Goal: Task Accomplishment & Management: Manage account settings

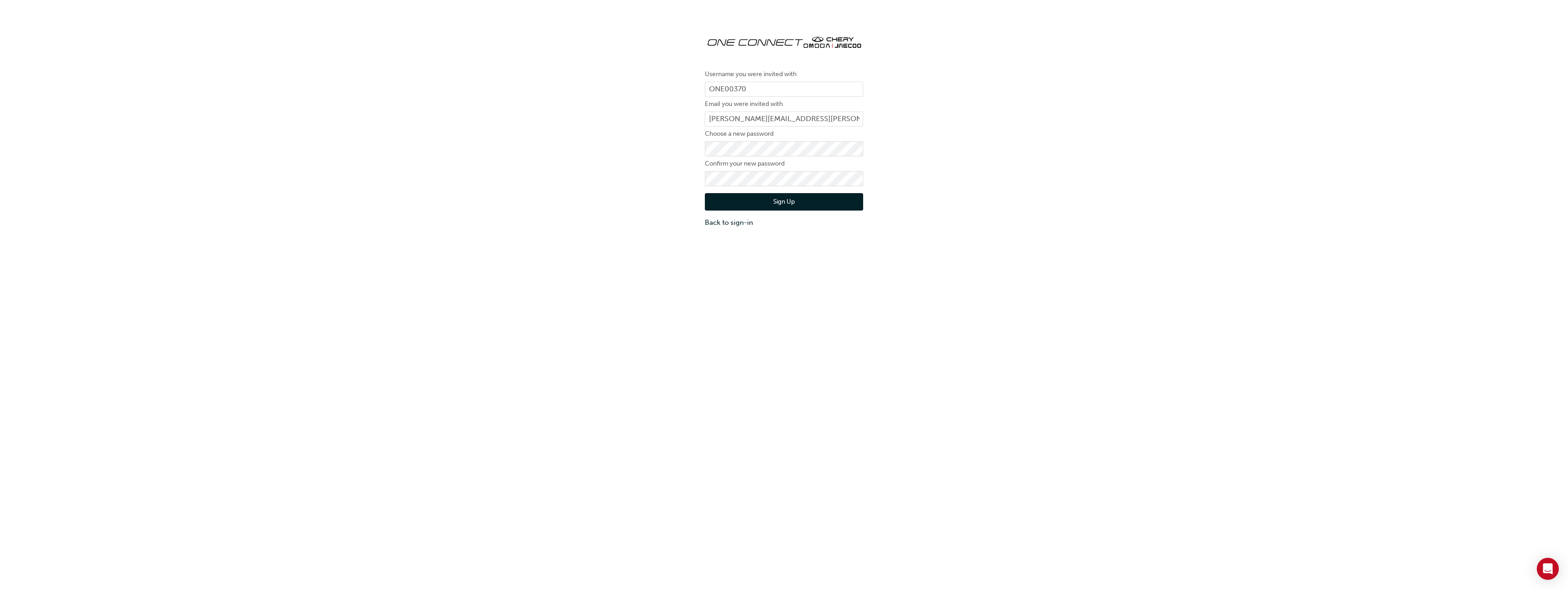
click at [953, 155] on div "Username you were invited with ONE00370 Email you were invited with [PERSON_NAM…" at bounding box center [784, 127] width 1568 height 213
click at [801, 202] on button "Sign Up" at bounding box center [783, 202] width 158 height 18
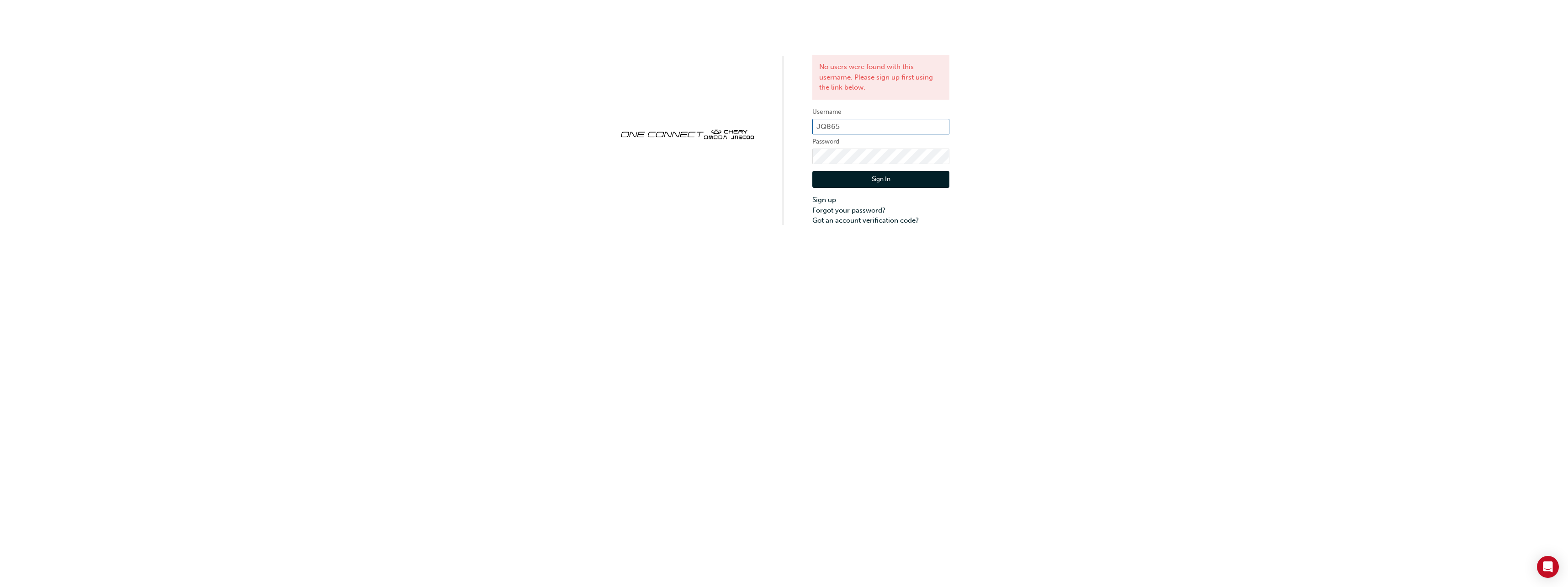
drag, startPoint x: 879, startPoint y: 126, endPoint x: 706, endPoint y: 126, distance: 173.0
click at [706, 126] on div "No users were found with this username. Please sign up first using the link bel…" at bounding box center [784, 113] width 1568 height 225
click at [784, 167] on div "No users were found with this username. Please sign up first using the link bel…" at bounding box center [784, 118] width 1568 height 236
click at [1062, 169] on div "No users were found with this username. Please sign up first using the link bel…" at bounding box center [784, 122] width 1568 height 246
click at [1053, 149] on div "No users were found with this username. Please sign up first using the link bel…" at bounding box center [784, 122] width 1568 height 246
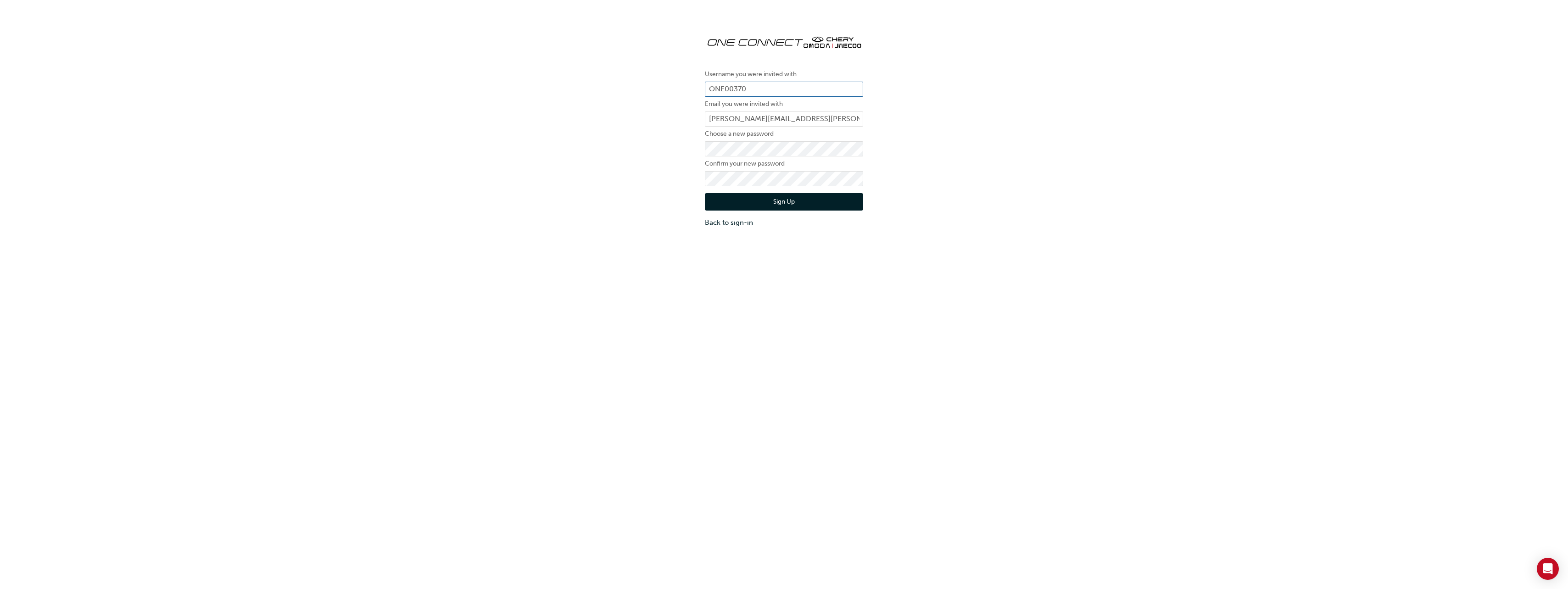
drag, startPoint x: 760, startPoint y: 85, endPoint x: 644, endPoint y: 88, distance: 116.0
click at [644, 88] on div "Username you were invited with ONE00370 Email you were invited with jayson.quil…" at bounding box center [784, 127] width 1568 height 213
click at [743, 225] on link "Back to sign-in" at bounding box center [783, 222] width 158 height 11
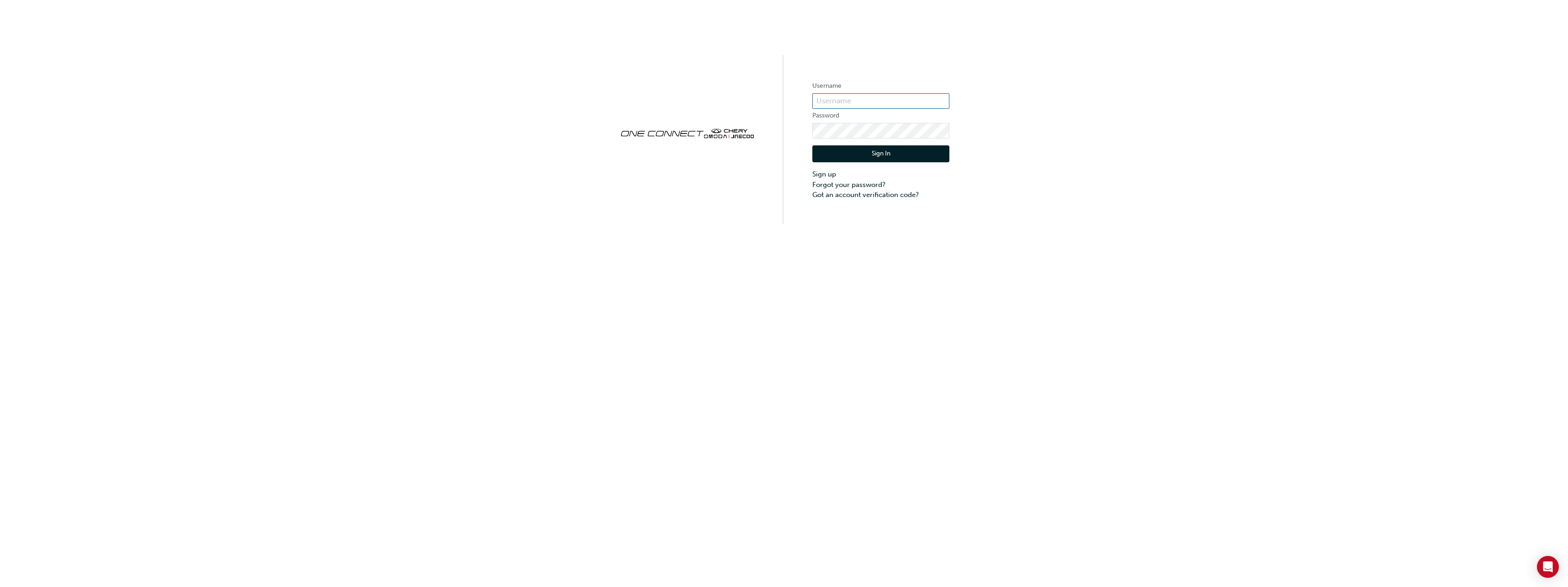
click at [844, 100] on input "text" at bounding box center [880, 101] width 137 height 16
paste input "ONE00370"
type input "ONE00370"
click at [1117, 144] on div "Username ONE00370 Password Sign In Sign up Forgot your password? Got an account…" at bounding box center [784, 112] width 1568 height 224
click at [922, 151] on button "Sign In" at bounding box center [880, 154] width 137 height 18
